Goal: Task Accomplishment & Management: Complete application form

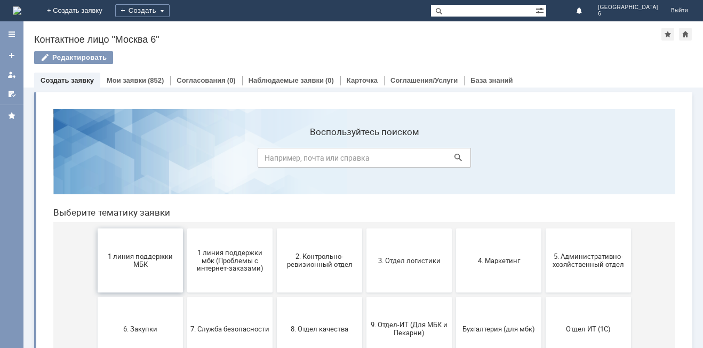
click at [134, 262] on span "1 линия поддержки МБК" at bounding box center [140, 260] width 79 height 16
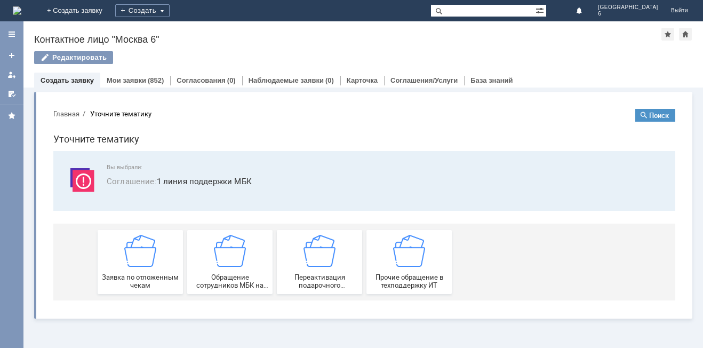
click at [134, 262] on img at bounding box center [140, 251] width 32 height 32
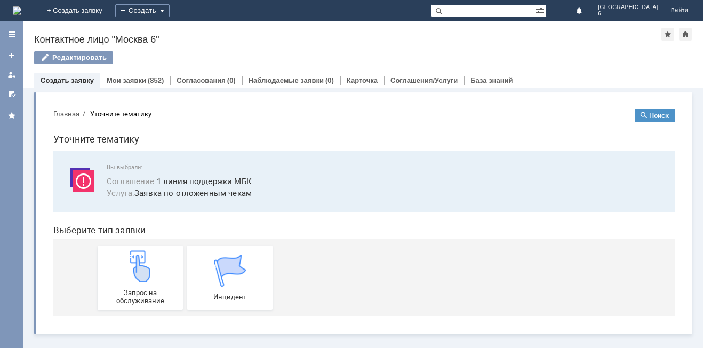
click at [134, 262] on img at bounding box center [140, 266] width 32 height 32
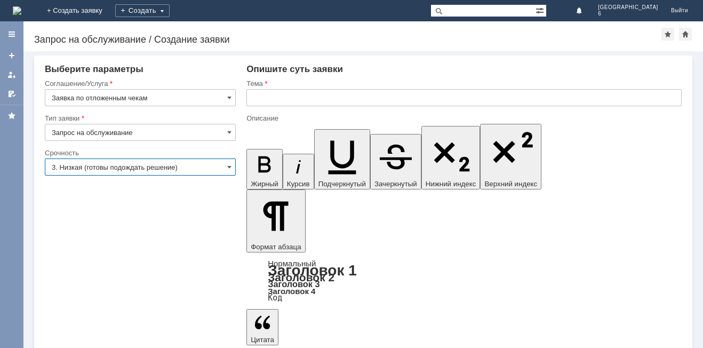
click at [227, 164] on input "3. Низкая (готовы подождать решение)" at bounding box center [140, 167] width 191 height 17
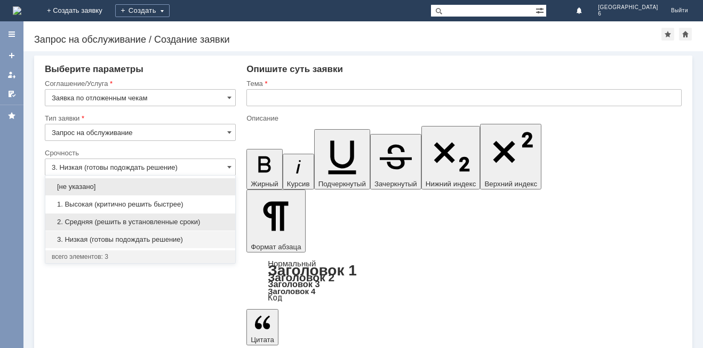
click at [143, 223] on span "2. Средняя (решить в установленные сроки)" at bounding box center [140, 222] width 177 height 9
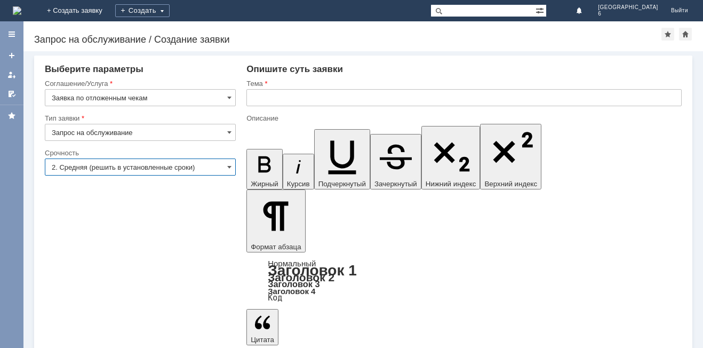
type input "2. Средняя (решить в установленные сроки)"
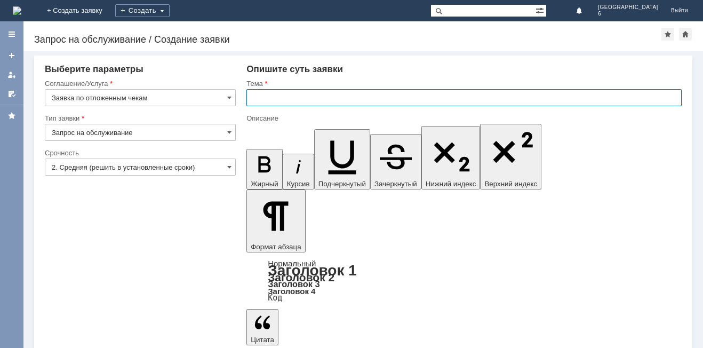
click at [260, 97] on input "text" at bounding box center [465, 97] width 436 height 17
type input "Отложенные чеки [DATE]"
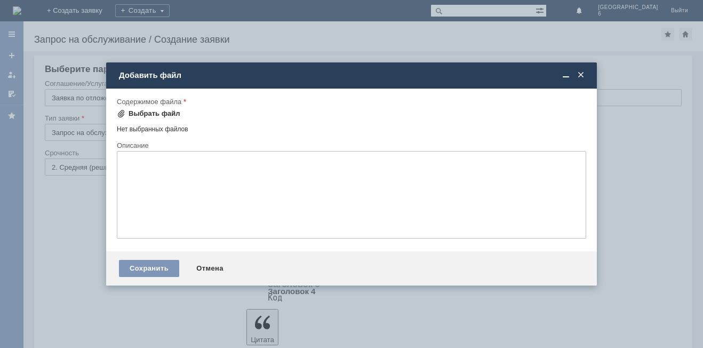
click at [124, 112] on span at bounding box center [121, 113] width 9 height 9
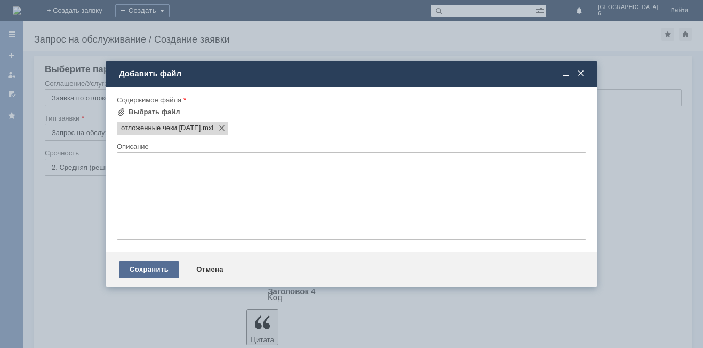
click at [147, 271] on div "Сохранить" at bounding box center [149, 269] width 60 height 17
